Goal: Transaction & Acquisition: Purchase product/service

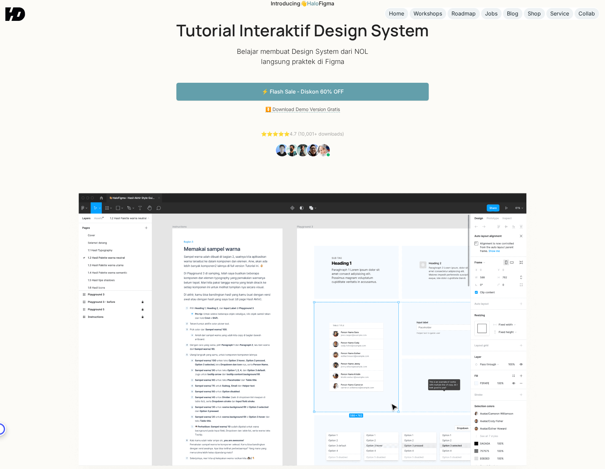
click at [298, 90] on link "⚡️ Flash Sale - Diskon 60% OFF" at bounding box center [303, 92] width 252 height 18
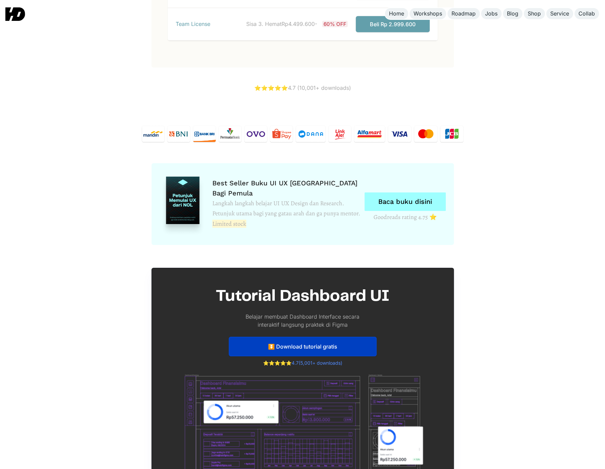
scroll to position [3418, 0]
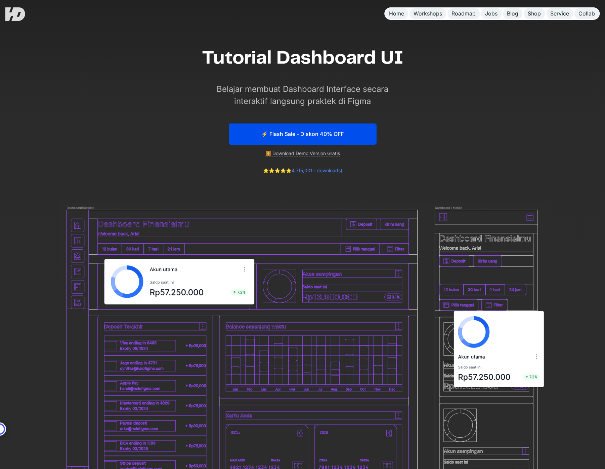
click at [353, 139] on link "⚡️ Flash Sale - Diskon 40% OFF" at bounding box center [303, 133] width 148 height 21
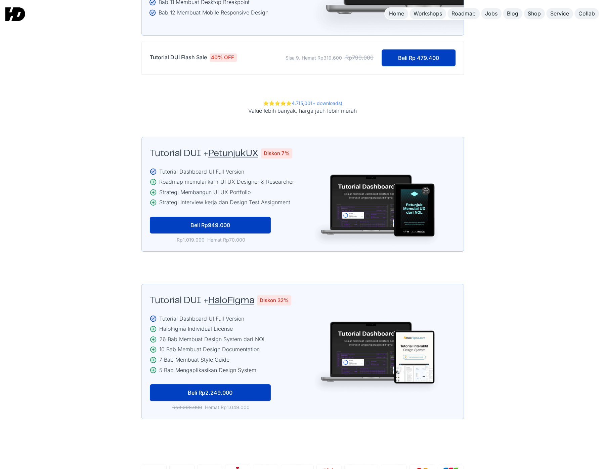
scroll to position [1326, 0]
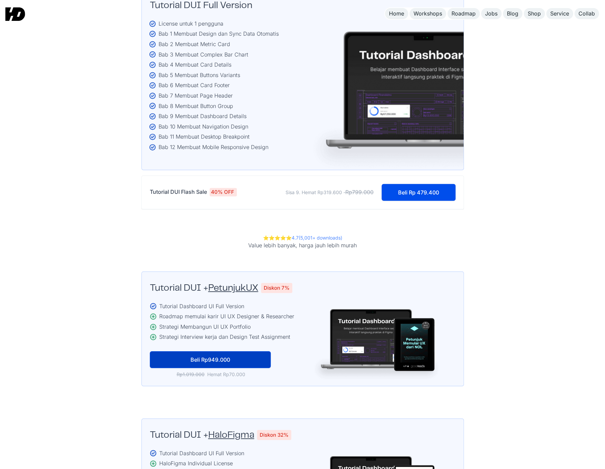
click at [405, 184] on link "Beli Rp 479.400" at bounding box center [419, 192] width 74 height 17
